Goal: Use online tool/utility: Utilize a website feature to perform a specific function

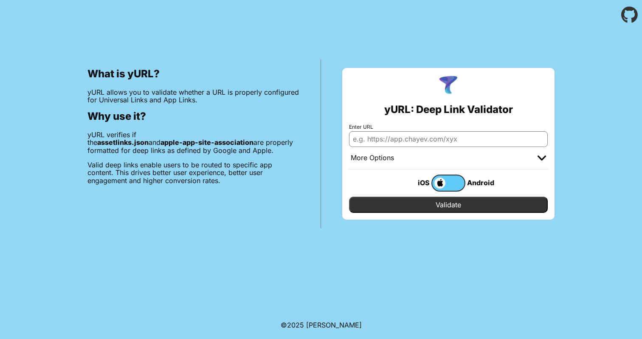
click at [449, 183] on label at bounding box center [448, 183] width 34 height 17
click at [0, 0] on input "checkbox" at bounding box center [0, 0] width 0 height 0
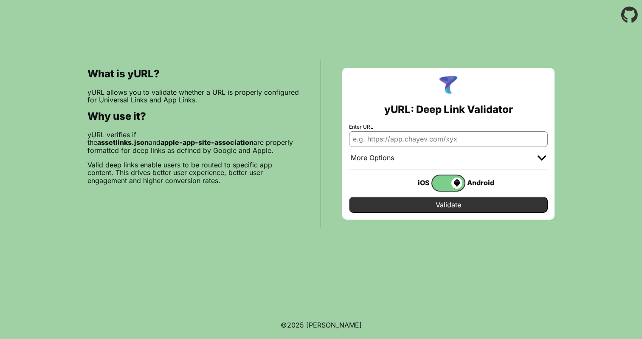
click at [430, 135] on input "Enter URL" at bounding box center [448, 138] width 199 height 15
type input "ц"
type input "[DOMAIN_NAME]"
click at [424, 205] on input "Validate" at bounding box center [448, 205] width 199 height 16
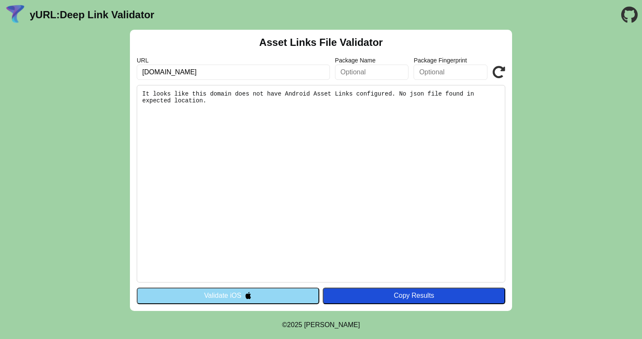
click at [495, 72] on icon at bounding box center [499, 72] width 13 height 13
click at [254, 297] on button "Validate iOS" at bounding box center [228, 296] width 183 height 16
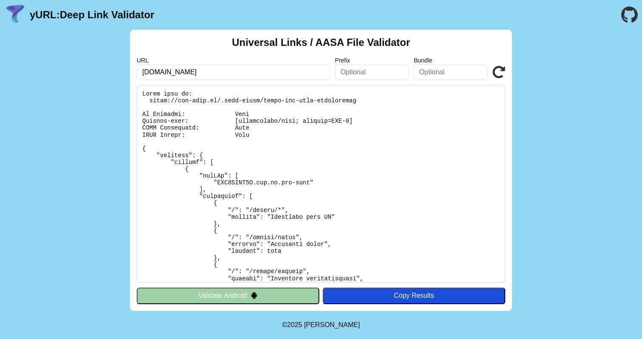
click at [296, 292] on button "Validate Android" at bounding box center [228, 296] width 183 height 16
